Goal: Navigation & Orientation: Find specific page/section

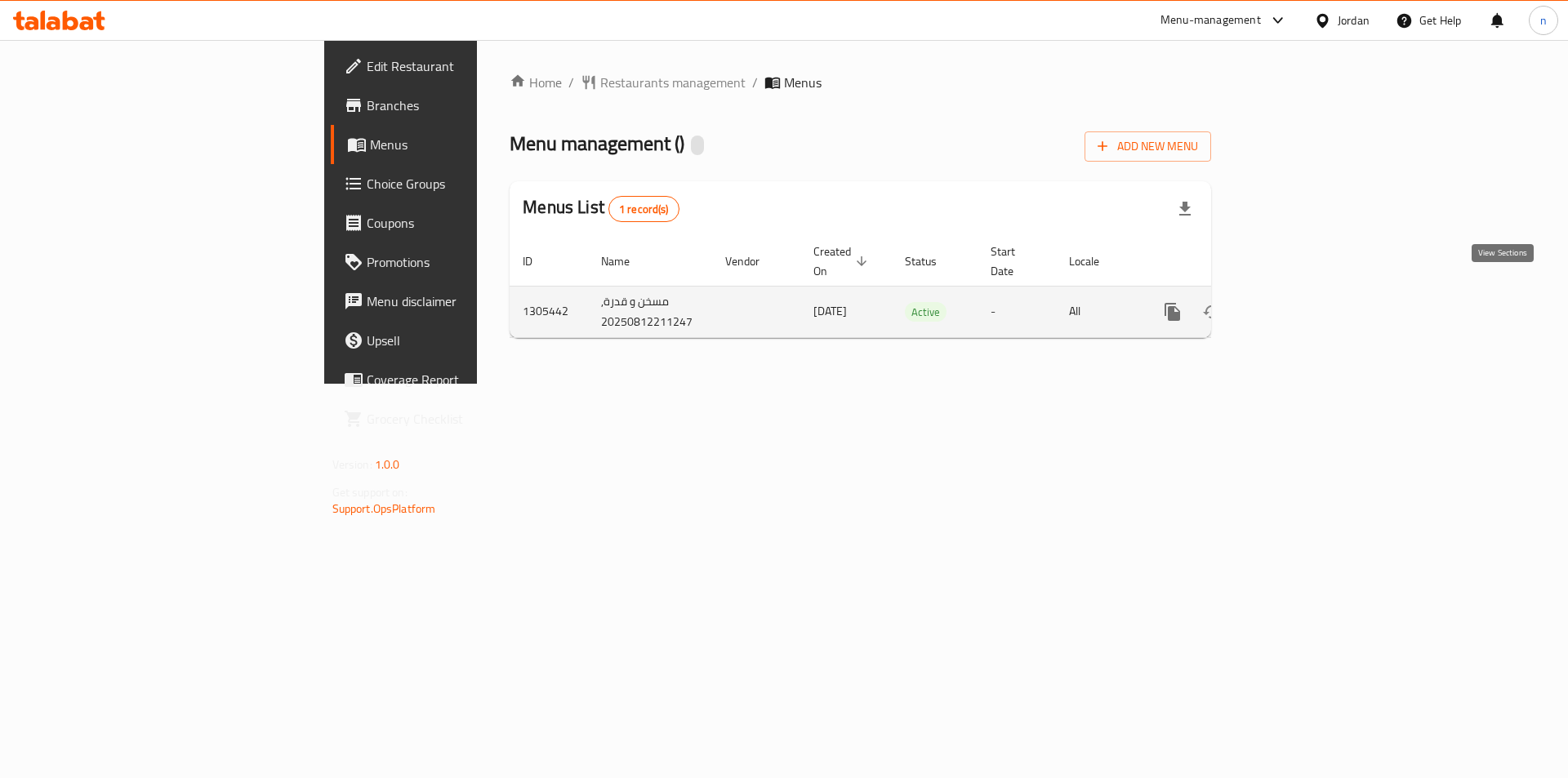
click at [1300, 302] on icon "enhanced table" at bounding box center [1290, 312] width 20 height 20
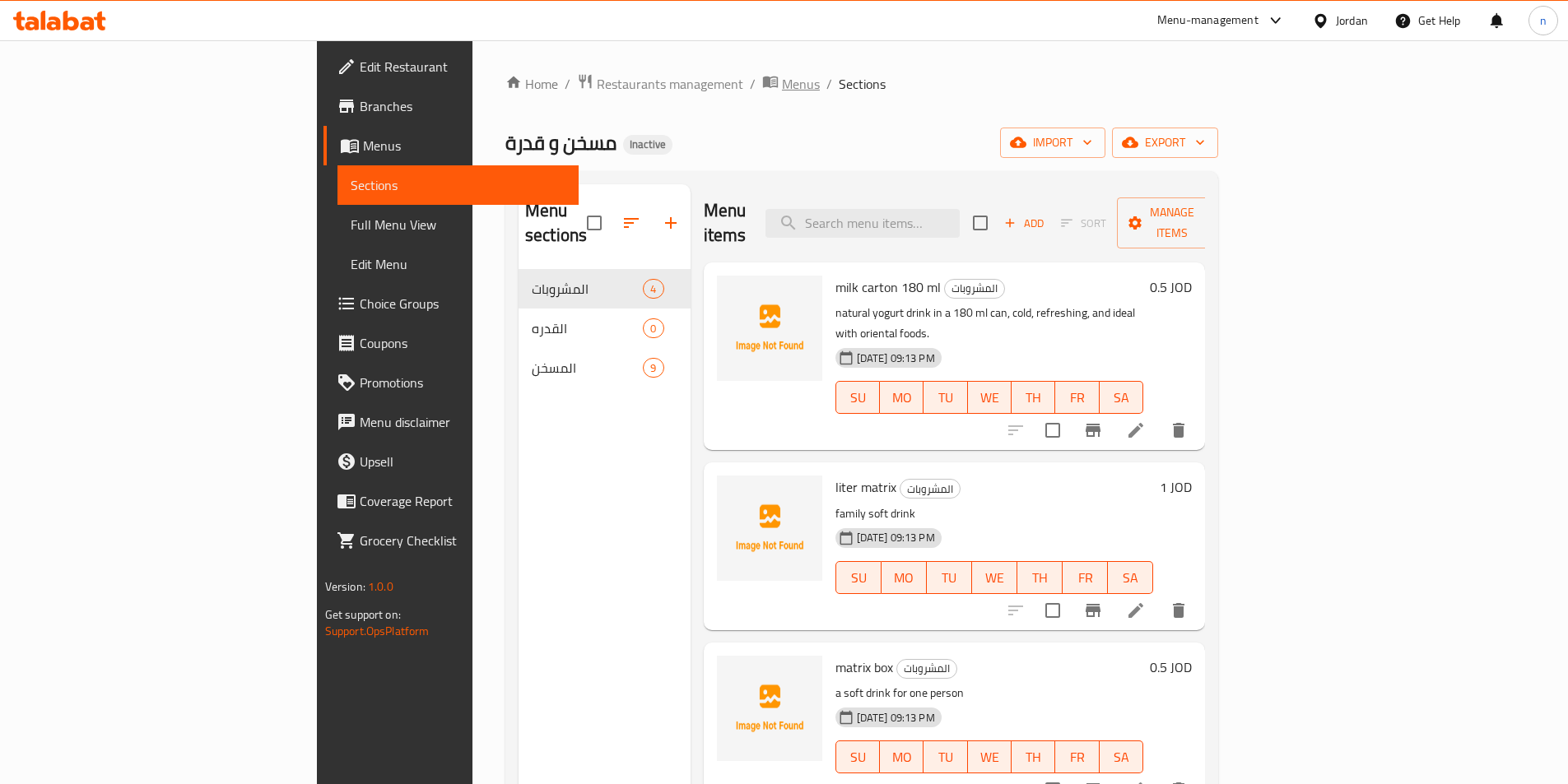
click at [781, 80] on span "Menus" at bounding box center [800, 83] width 38 height 20
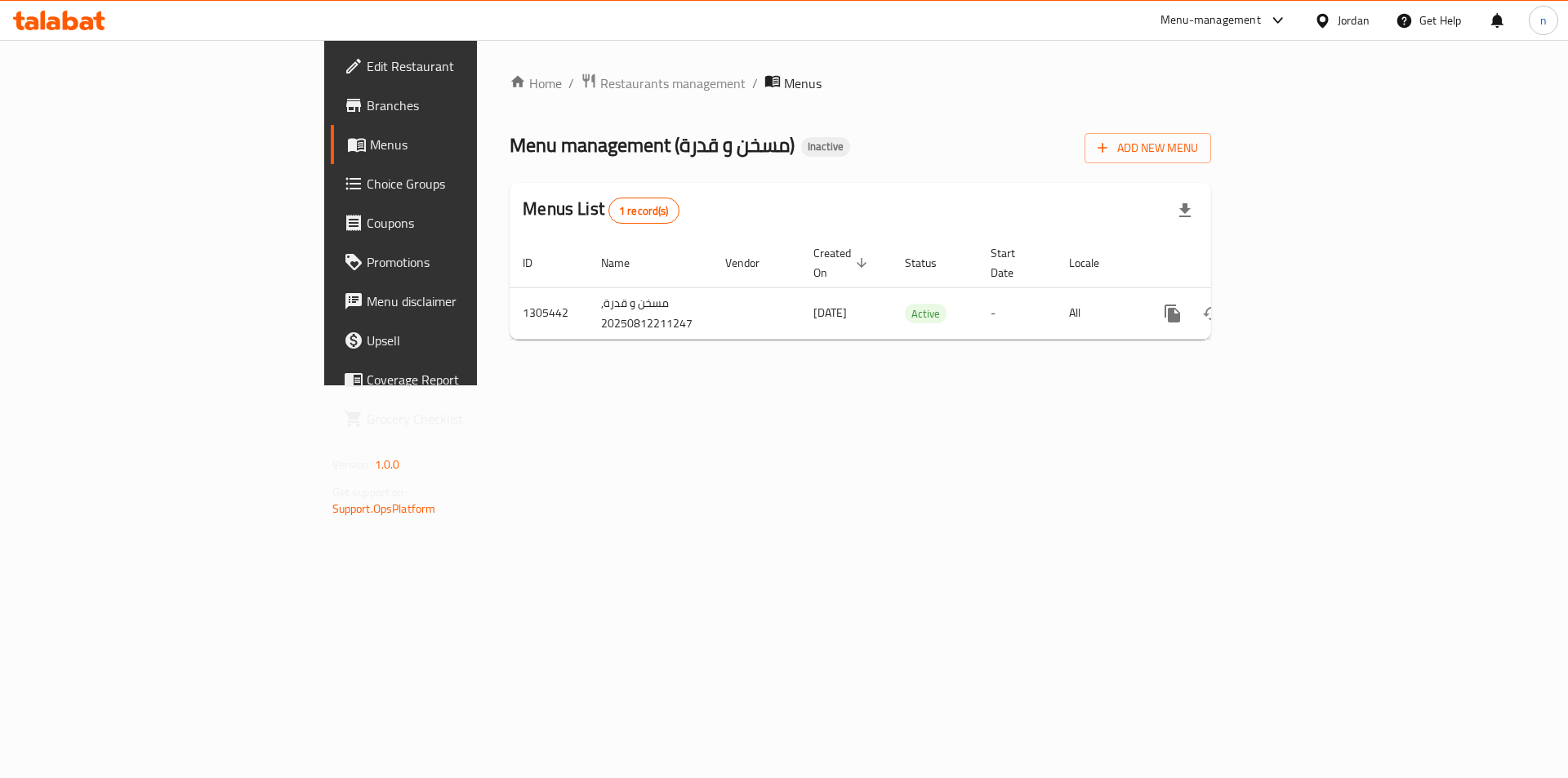
click at [367, 104] on span "Branches" at bounding box center [470, 105] width 207 height 20
click at [367, 110] on span "Branches" at bounding box center [470, 105] width 207 height 20
